Goal: Navigation & Orientation: Find specific page/section

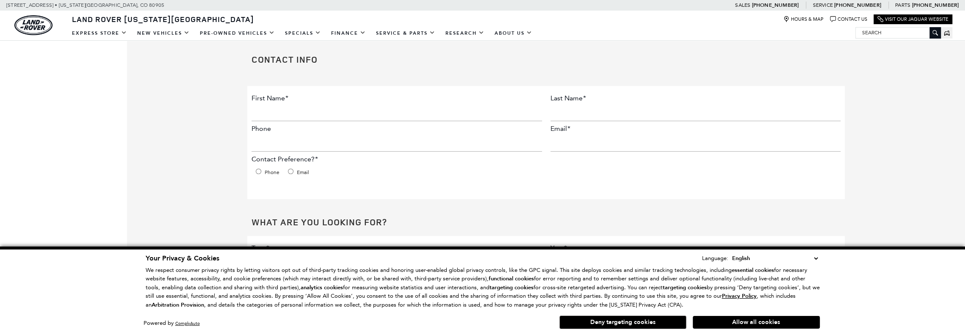
scroll to position [127, 0]
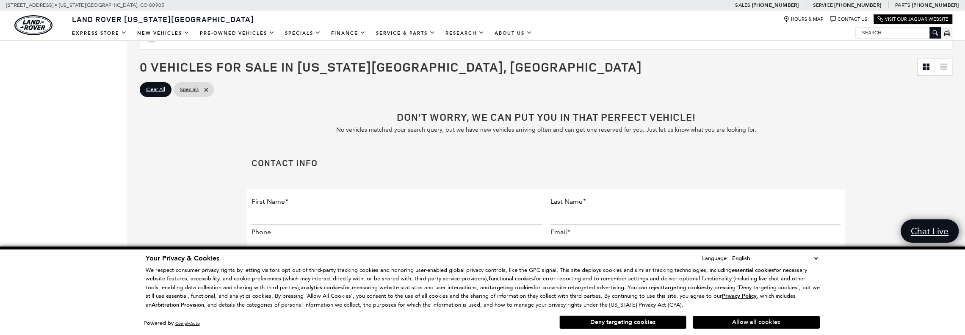
click at [732, 327] on button "Allow all cookies" at bounding box center [756, 322] width 127 height 13
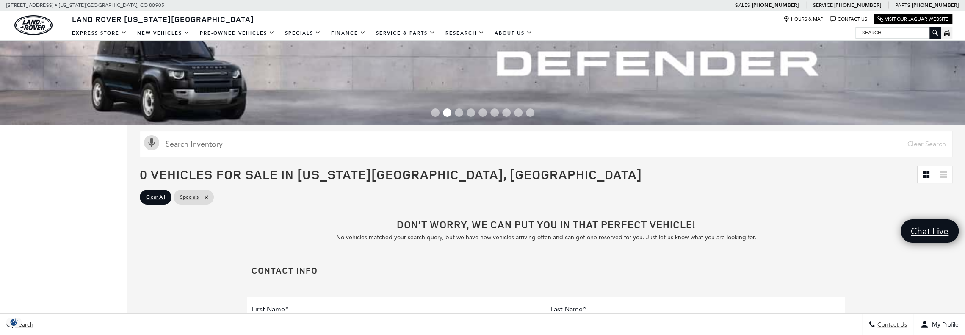
scroll to position [0, 0]
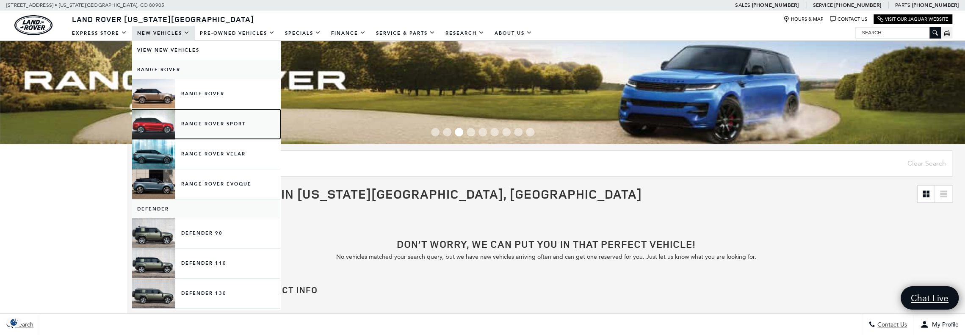
click at [199, 129] on link "Range Rover Sport" at bounding box center [206, 124] width 148 height 30
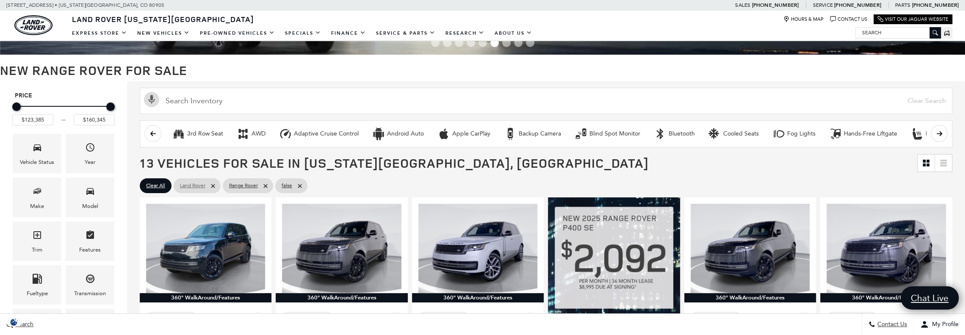
scroll to position [127, 0]
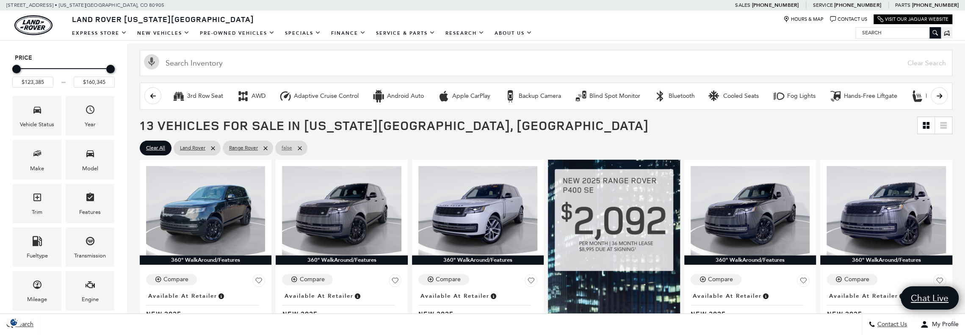
click at [300, 149] on icon at bounding box center [299, 148] width 7 height 7
